Goal: Transaction & Acquisition: Purchase product/service

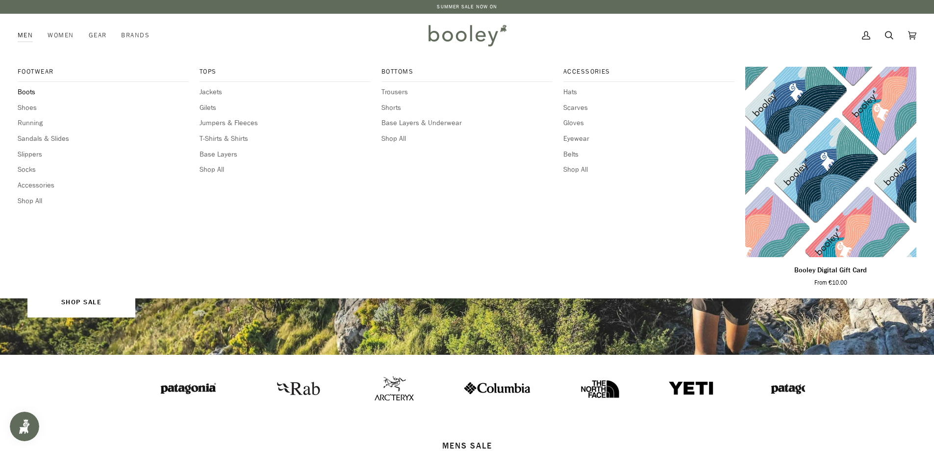
click at [26, 91] on span "Boots" at bounding box center [103, 92] width 171 height 11
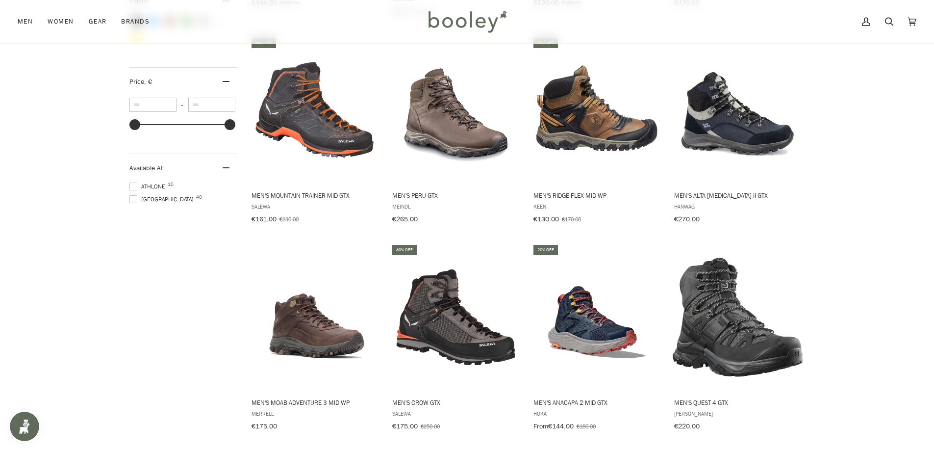
scroll to position [539, 0]
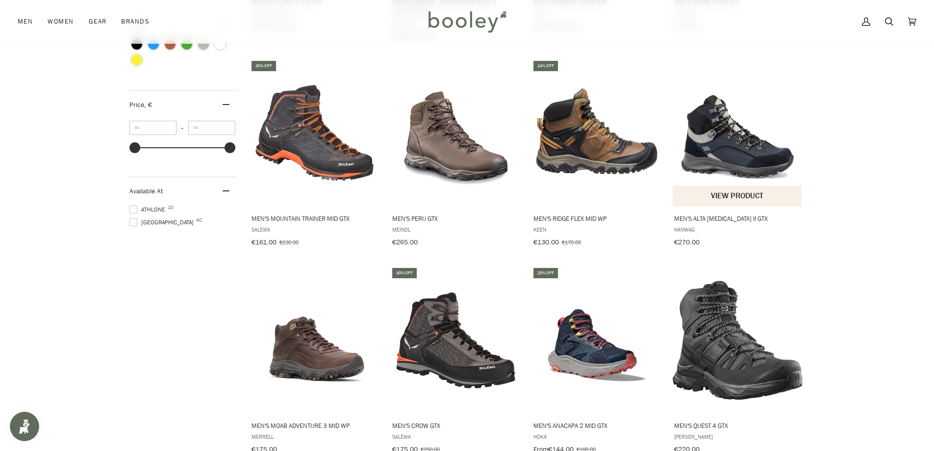
click at [727, 123] on img "Men's Alta Bunion II GTX" at bounding box center [738, 133] width 130 height 130
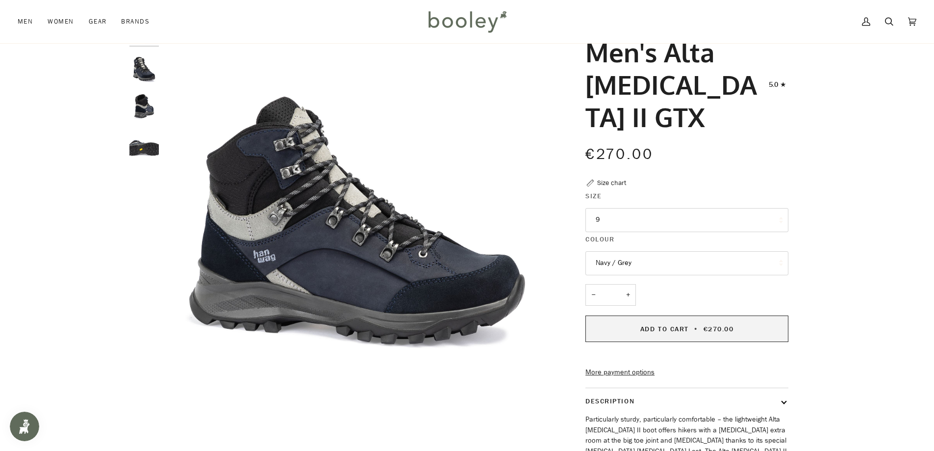
scroll to position [49, 0]
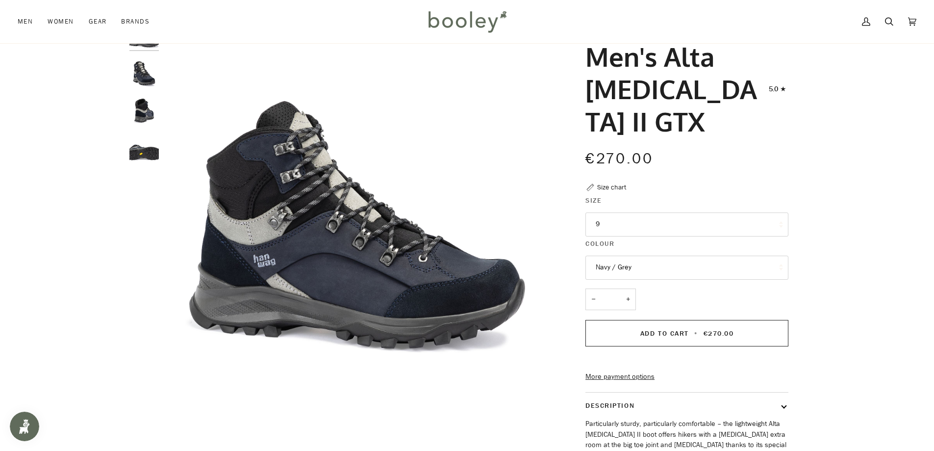
click at [626, 212] on button "9" at bounding box center [686, 224] width 203 height 24
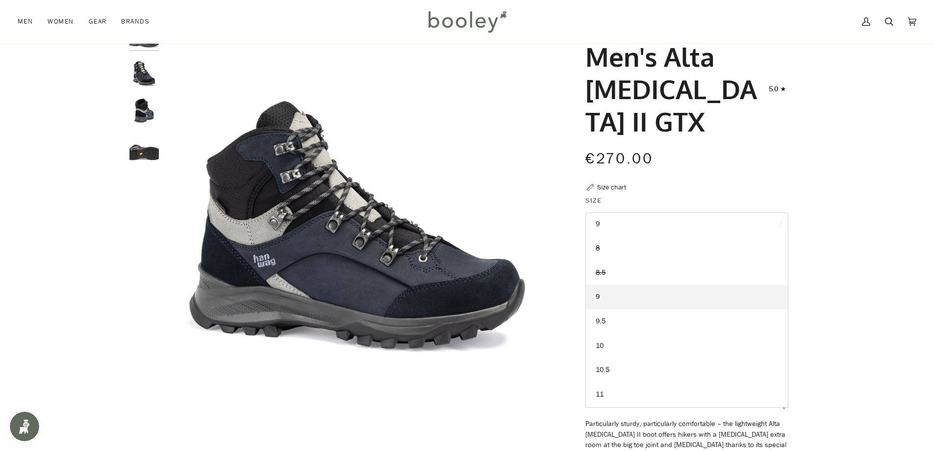
click at [868, 211] on div "Zoom Zoom" at bounding box center [467, 288] width 934 height 536
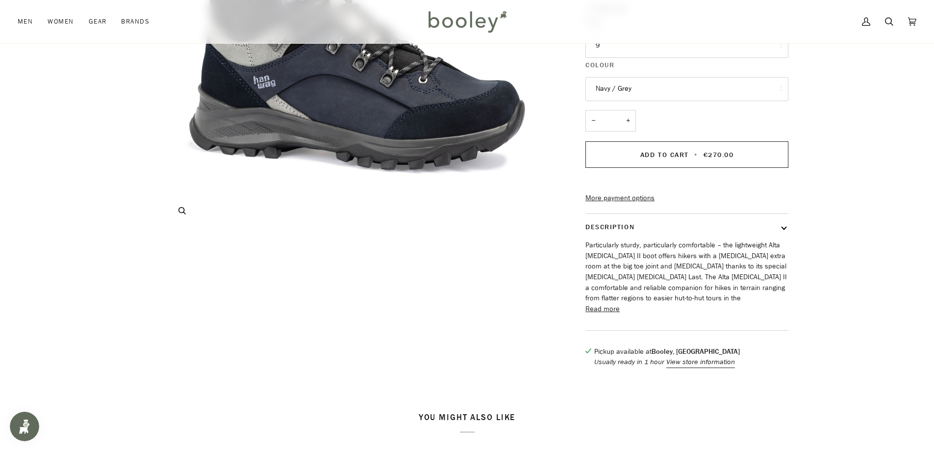
scroll to position [245, 0]
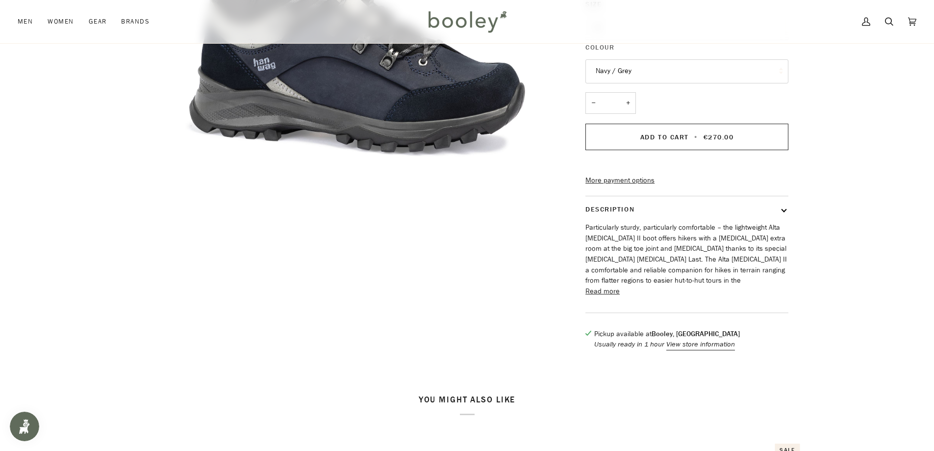
click at [612, 286] on button "Read more" at bounding box center [602, 291] width 34 height 11
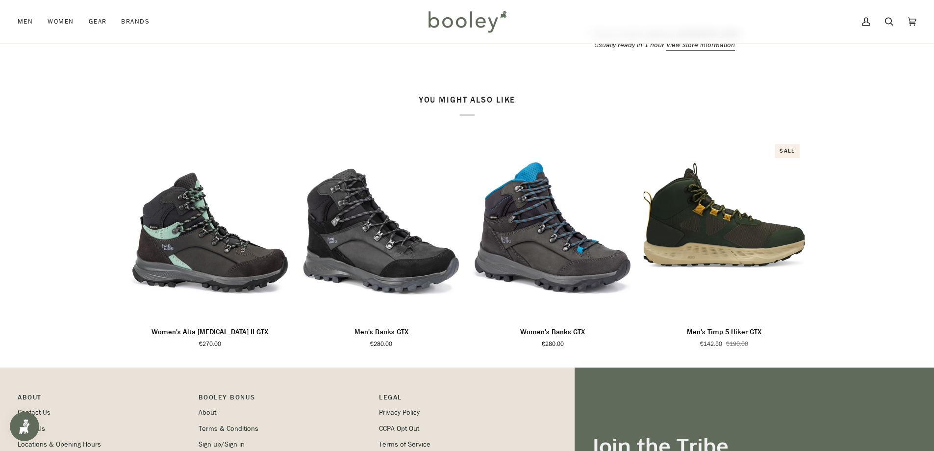
scroll to position [931, 0]
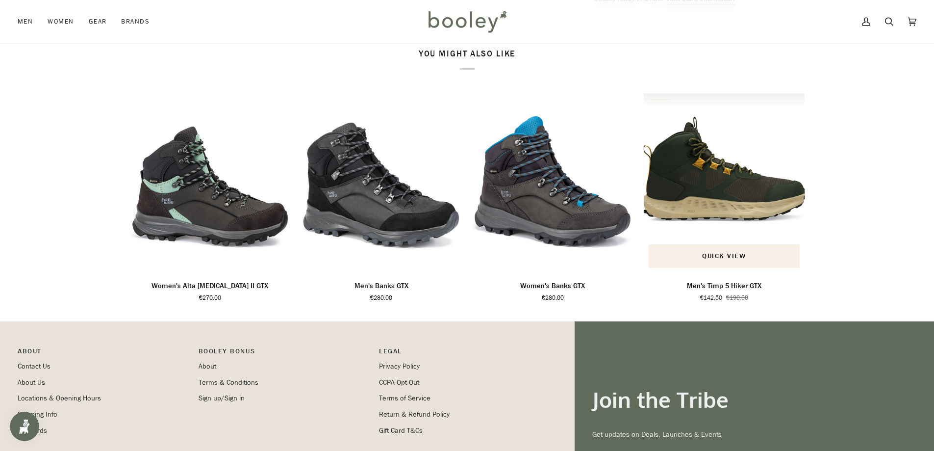
click at [718, 148] on img "Men's Timp 5 Hiker GTX" at bounding box center [724, 182] width 162 height 179
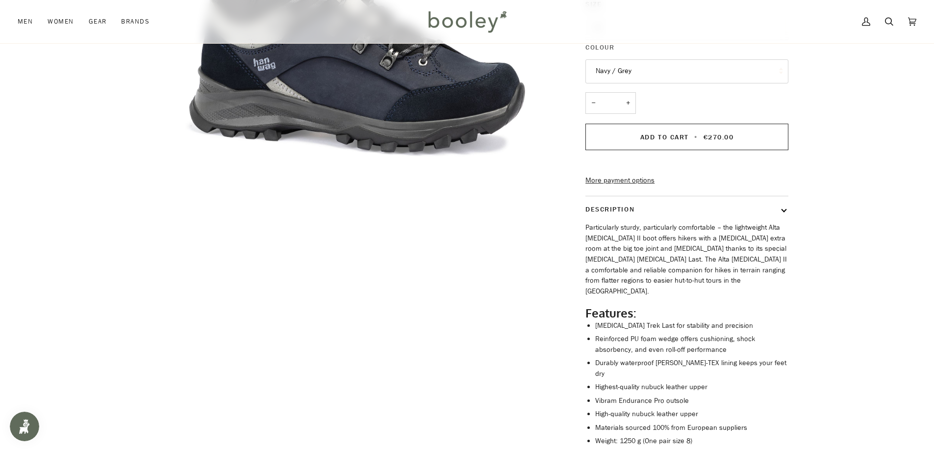
scroll to position [98, 0]
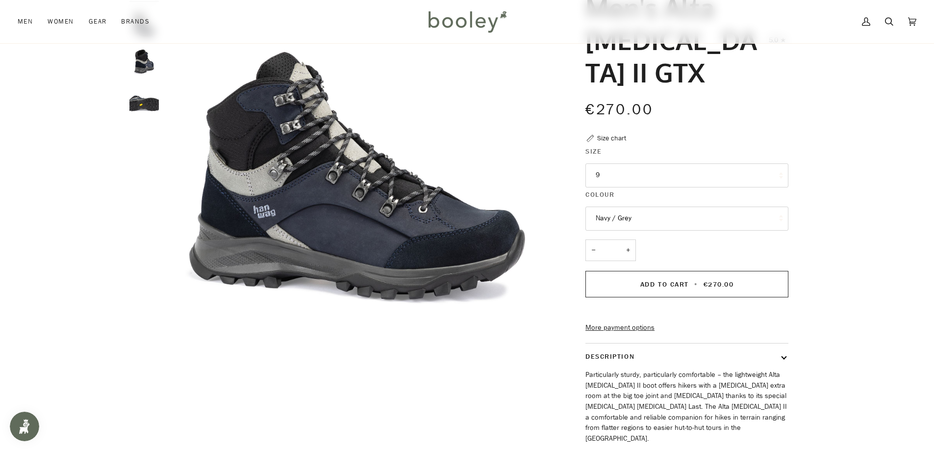
click at [144, 103] on img "Hanwag Men's Alta Bunion II GTX Navy / Grey - Booley Galway" at bounding box center [143, 97] width 29 height 29
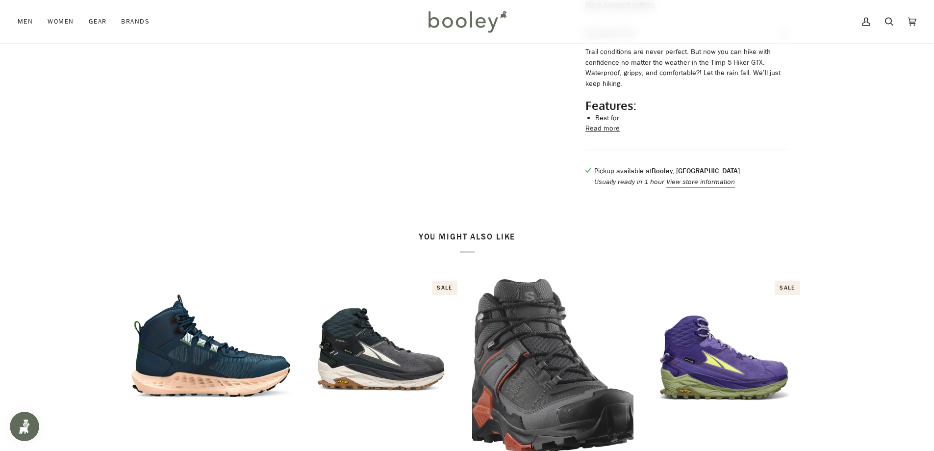
scroll to position [441, 0]
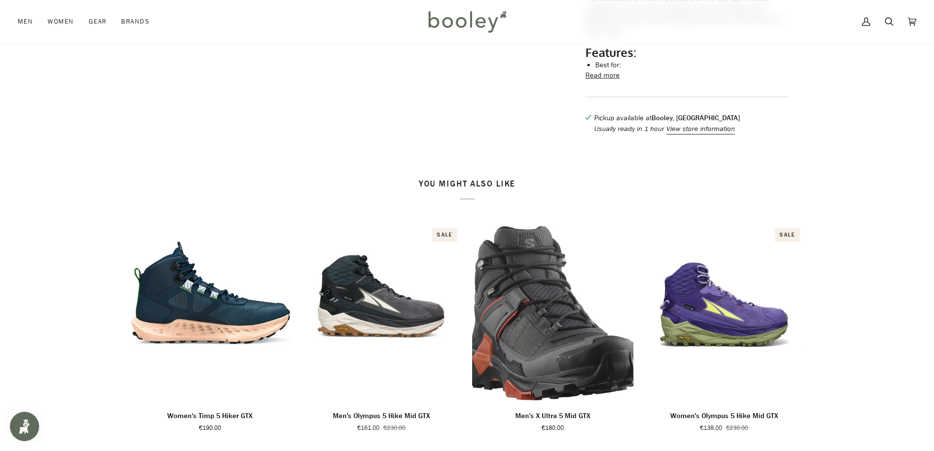
click at [610, 81] on button "Read more" at bounding box center [602, 75] width 34 height 11
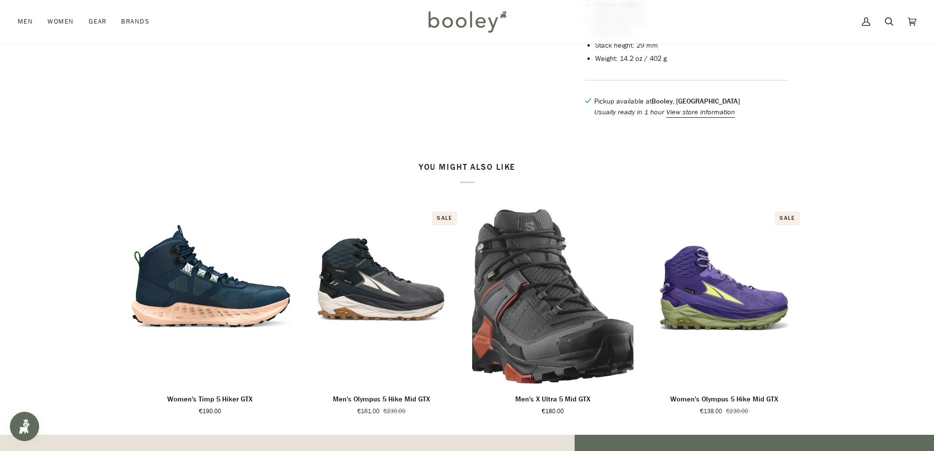
scroll to position [735, 0]
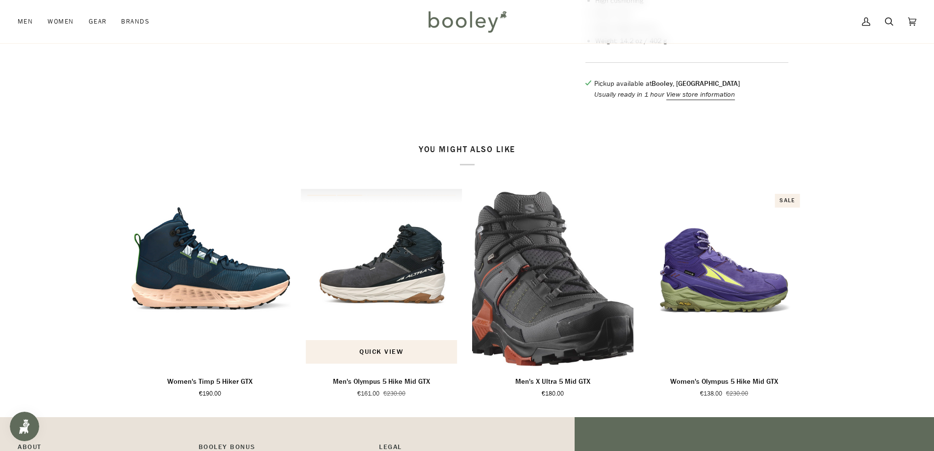
click at [368, 279] on img "Men's Olympus 5 Hike Mid GTX" at bounding box center [382, 278] width 162 height 179
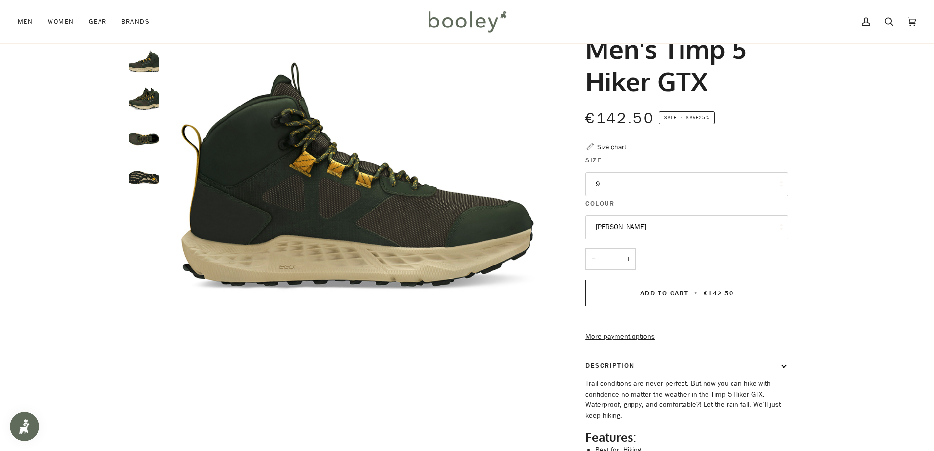
scroll to position [49, 0]
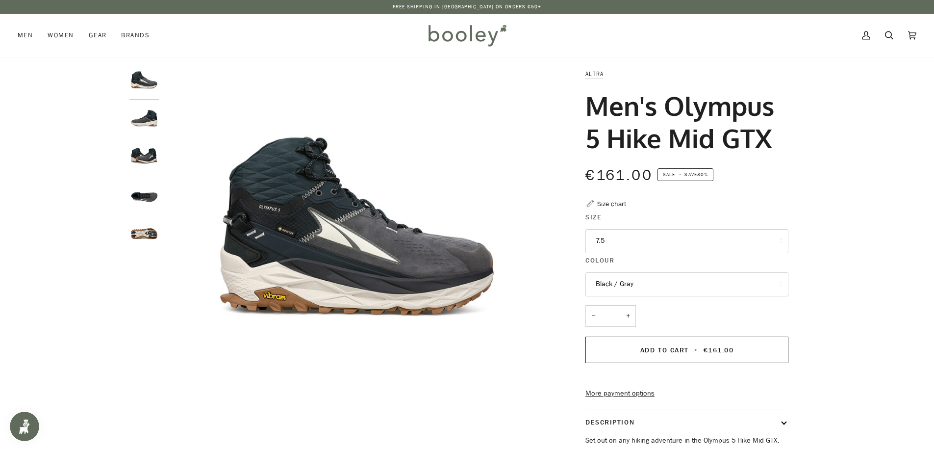
click at [627, 244] on button "7.5" at bounding box center [686, 241] width 203 height 24
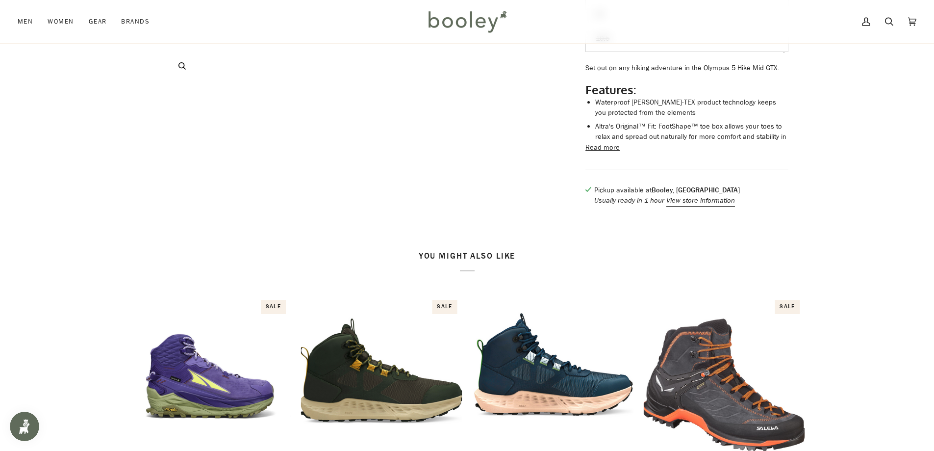
scroll to position [343, 0]
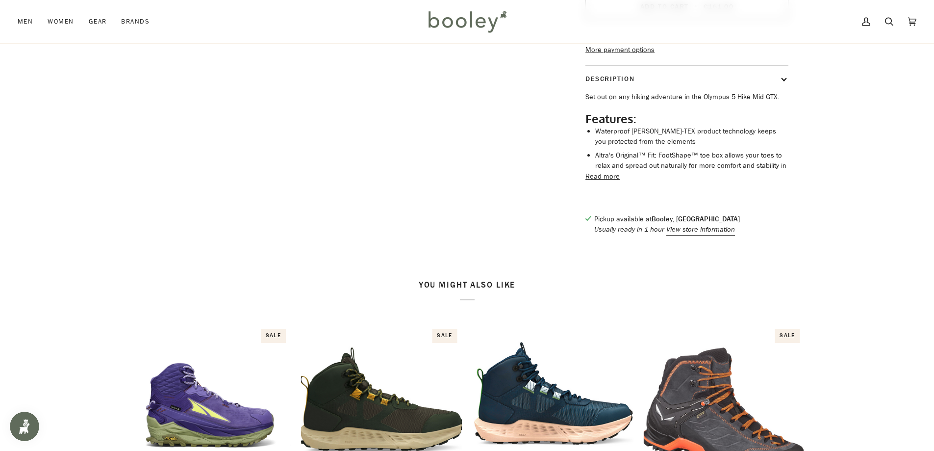
click at [593, 182] on button "Read more" at bounding box center [602, 176] width 34 height 11
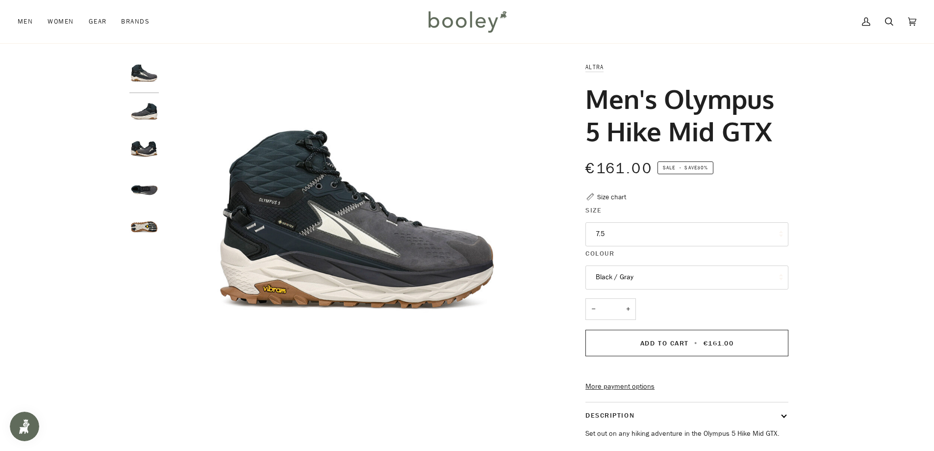
scroll to position [0, 0]
